Goal: Register for event/course

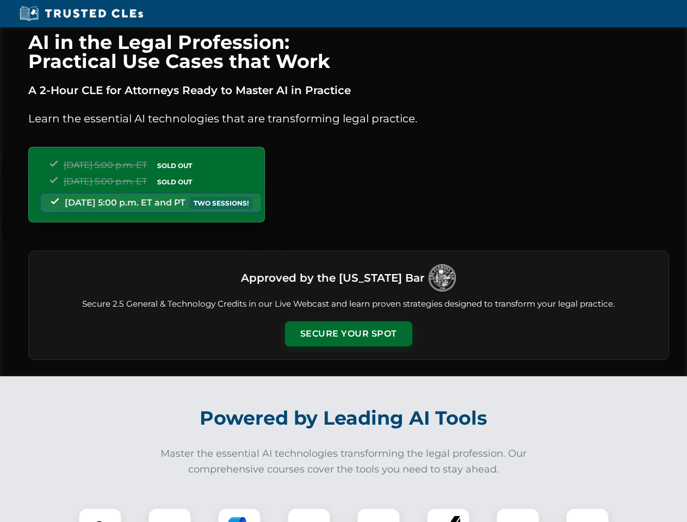
click at [348, 334] on button "Secure Your Spot" at bounding box center [348, 334] width 127 height 25
click at [100, 515] on img at bounding box center [100, 530] width 32 height 32
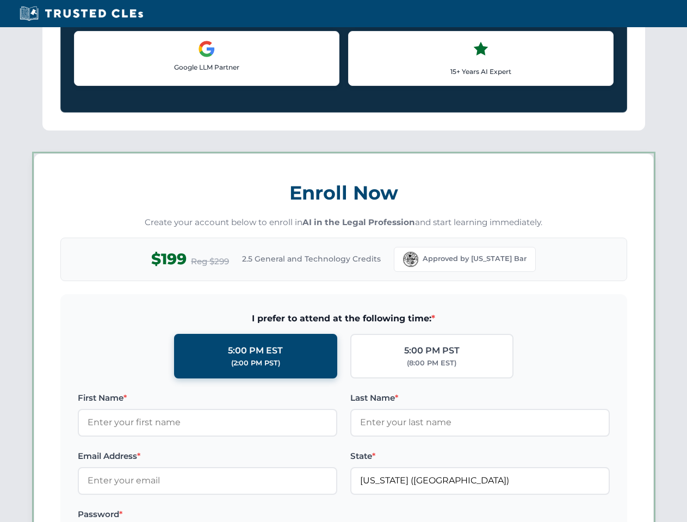
click at [239, 515] on label "Password *" at bounding box center [208, 514] width 260 height 13
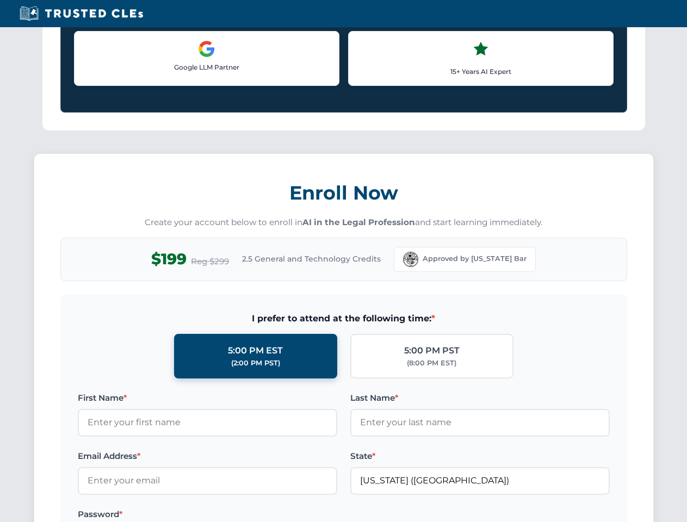
scroll to position [1068, 0]
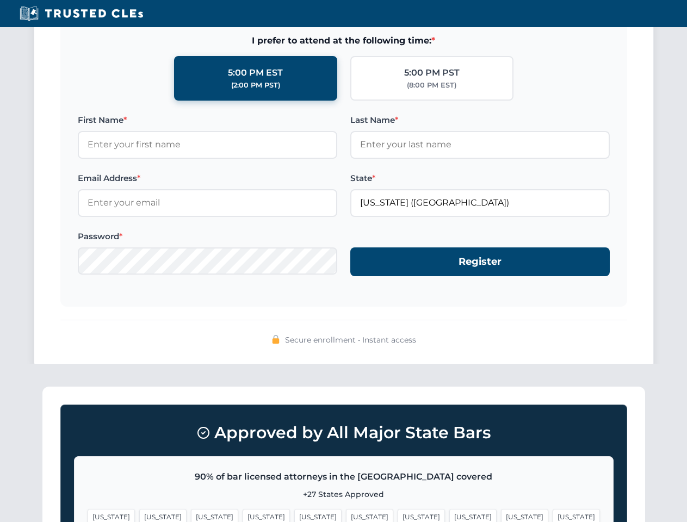
click at [501, 515] on span "[US_STATE]" at bounding box center [524, 517] width 47 height 16
